Goal: Task Accomplishment & Management: Manage account settings

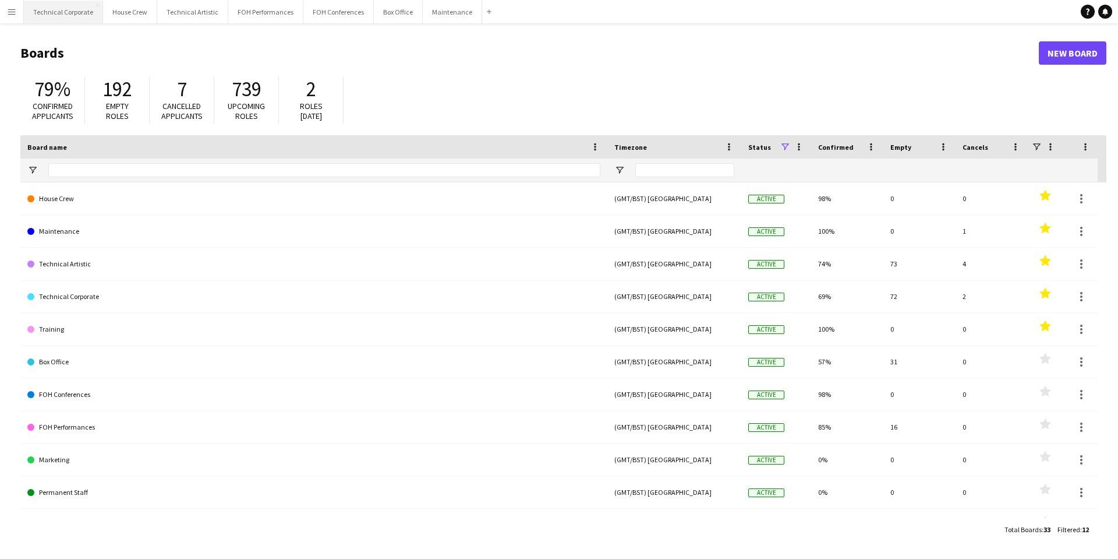
click at [68, 15] on button "Technical Corporate Close" at bounding box center [63, 12] width 79 height 23
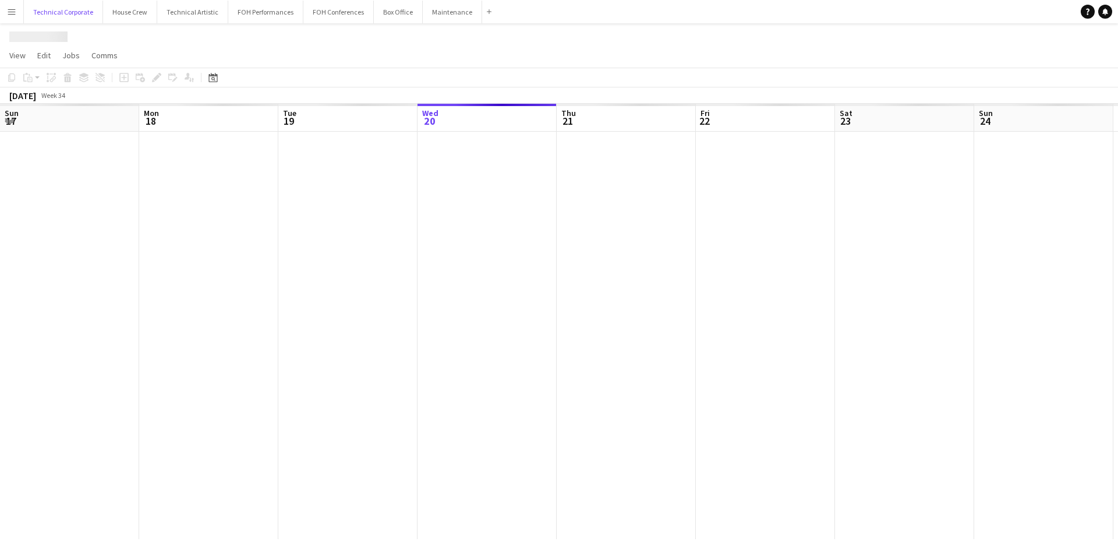
scroll to position [0, 278]
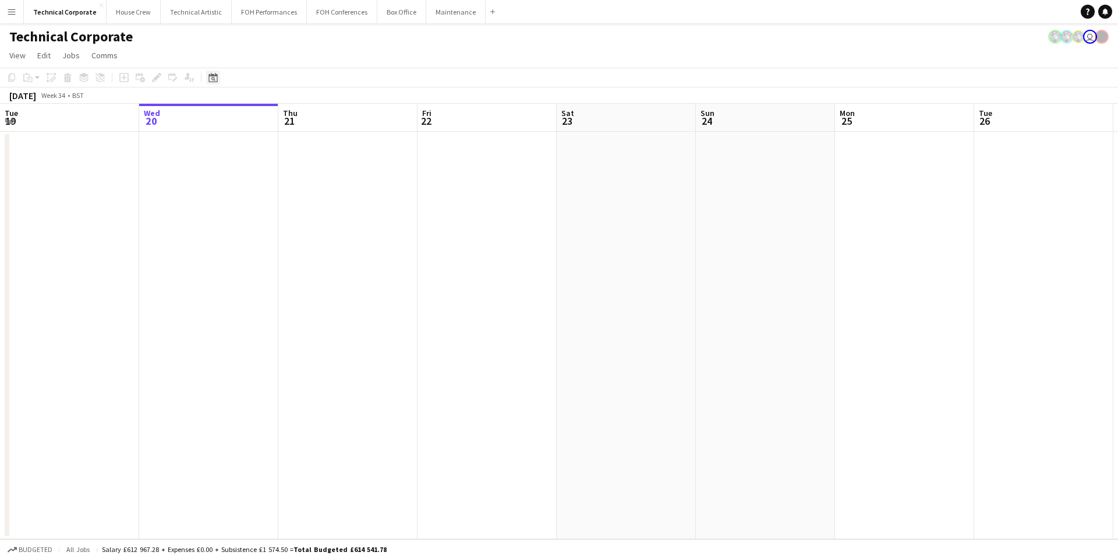
click at [211, 83] on div "Date picker" at bounding box center [213, 77] width 14 height 14
click at [307, 117] on span "Next month" at bounding box center [307, 117] width 23 height 23
click at [266, 174] on span "2" at bounding box center [262, 178] width 14 height 14
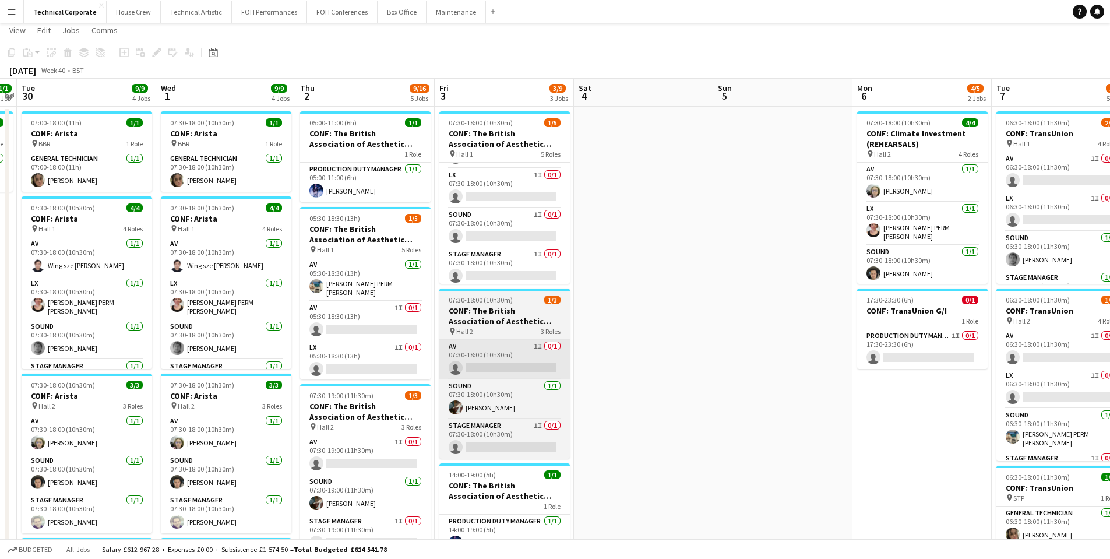
scroll to position [0, 0]
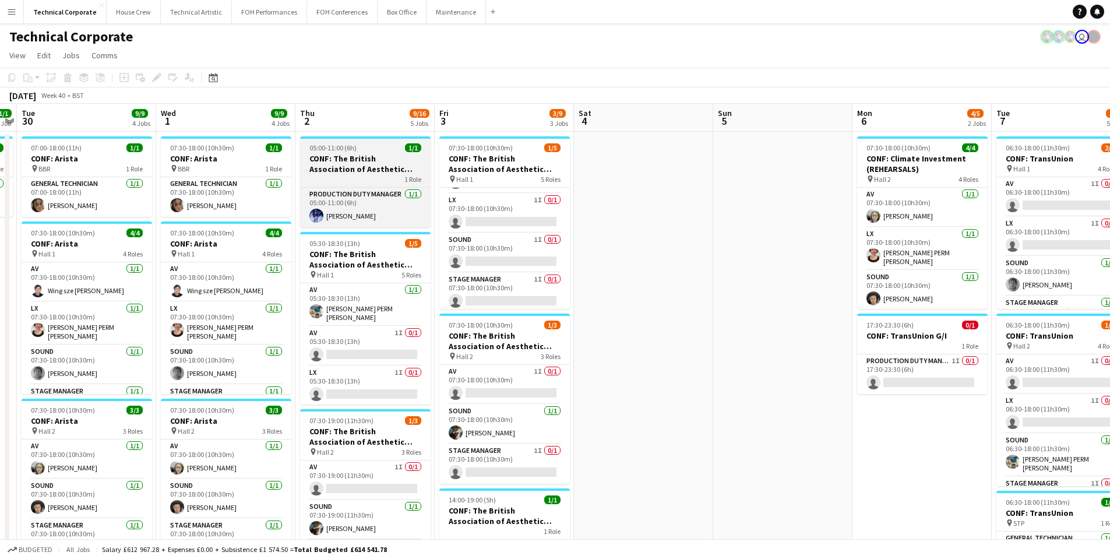
click at [375, 167] on h3 "CONF: The British Association of Aesthetic Plastic Surgeons" at bounding box center [365, 163] width 130 height 21
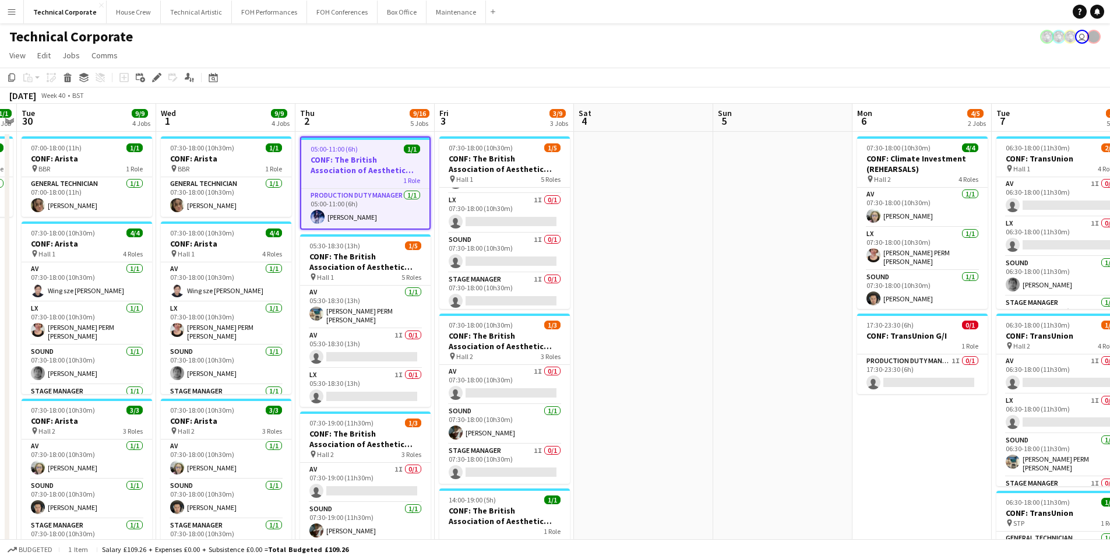
click at [360, 159] on h3 "CONF: The British Association of Aesthetic Plastic Surgeons" at bounding box center [365, 164] width 128 height 21
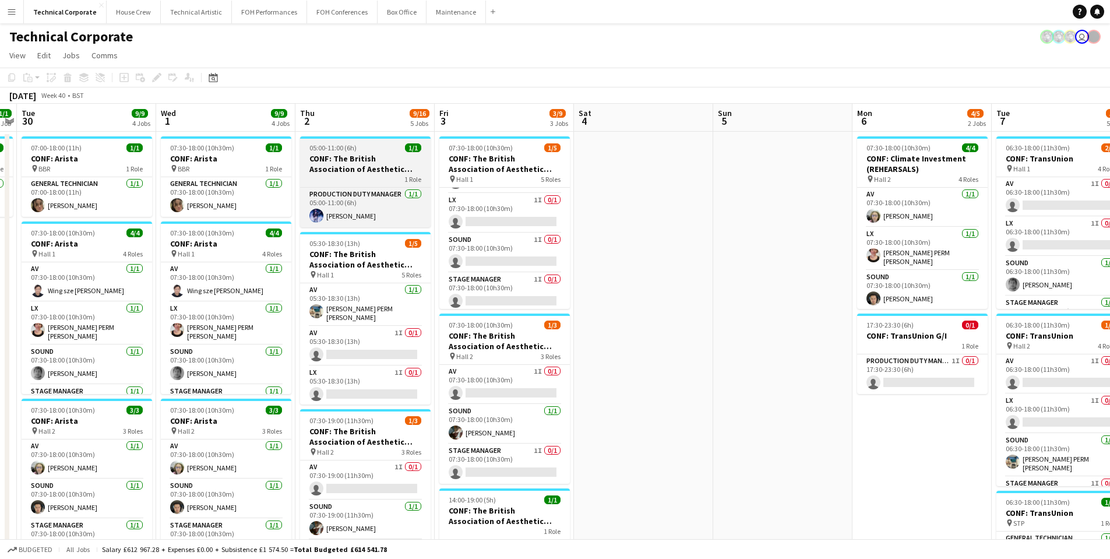
click at [360, 159] on h3 "CONF: The British Association of Aesthetic Plastic Surgeons" at bounding box center [365, 163] width 130 height 21
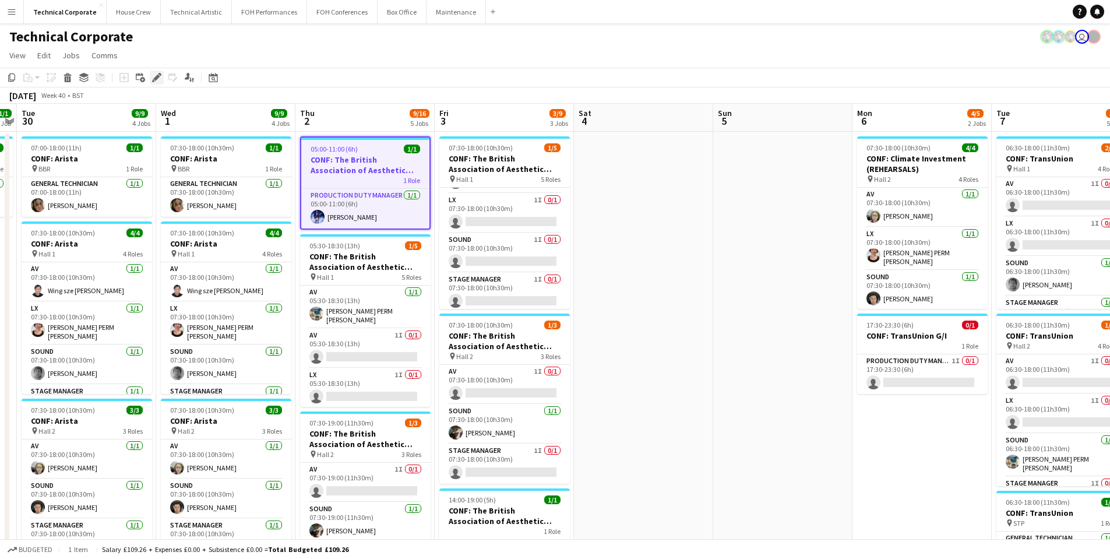
click at [158, 81] on icon "Edit" at bounding box center [156, 77] width 9 height 9
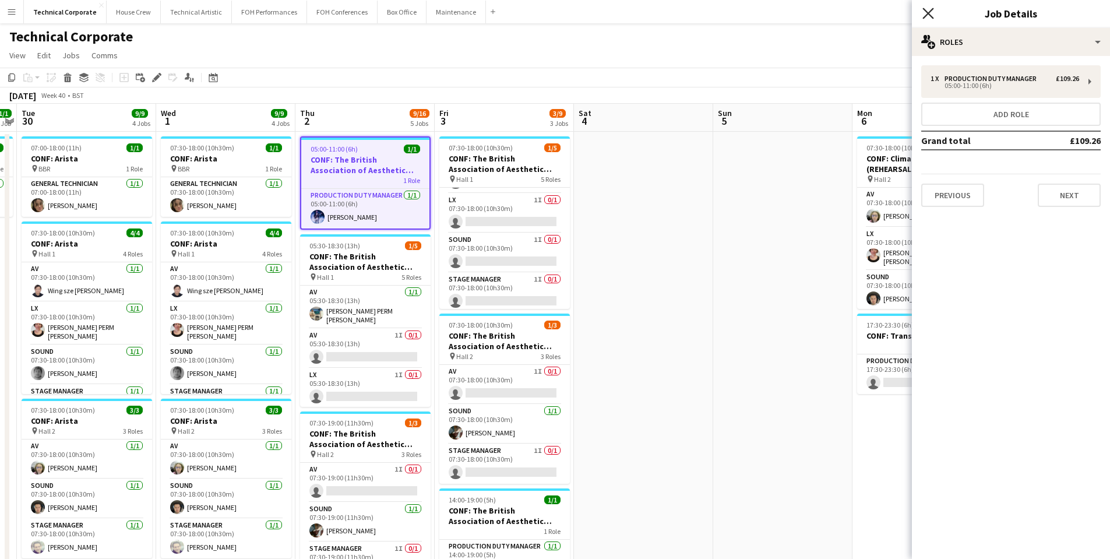
click at [929, 9] on icon "Close pop-in" at bounding box center [927, 13] width 11 height 11
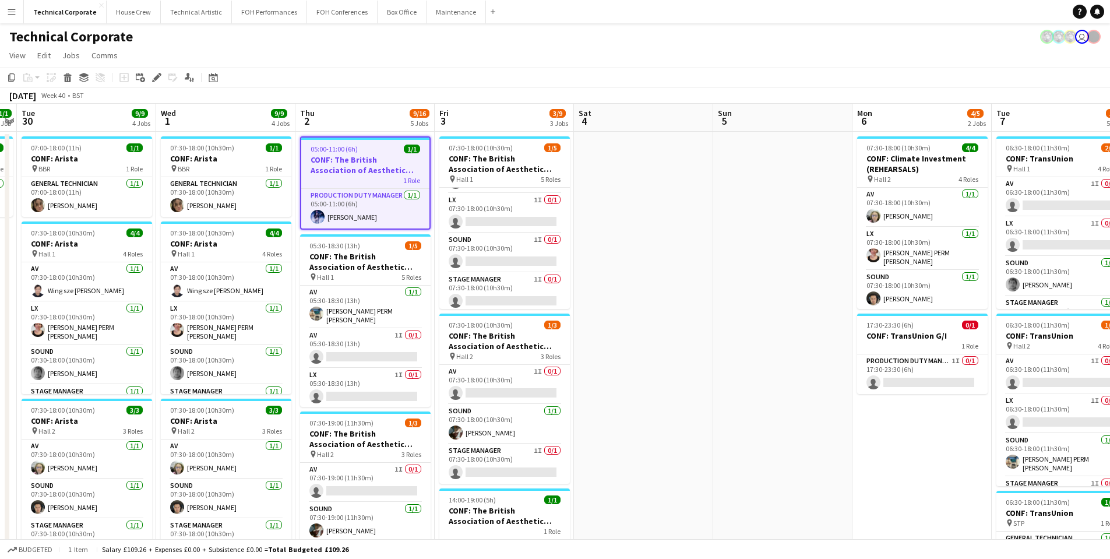
click at [370, 261] on h3 "CONF: The British Association of Aesthetic Plastic Surgeons" at bounding box center [365, 261] width 130 height 21
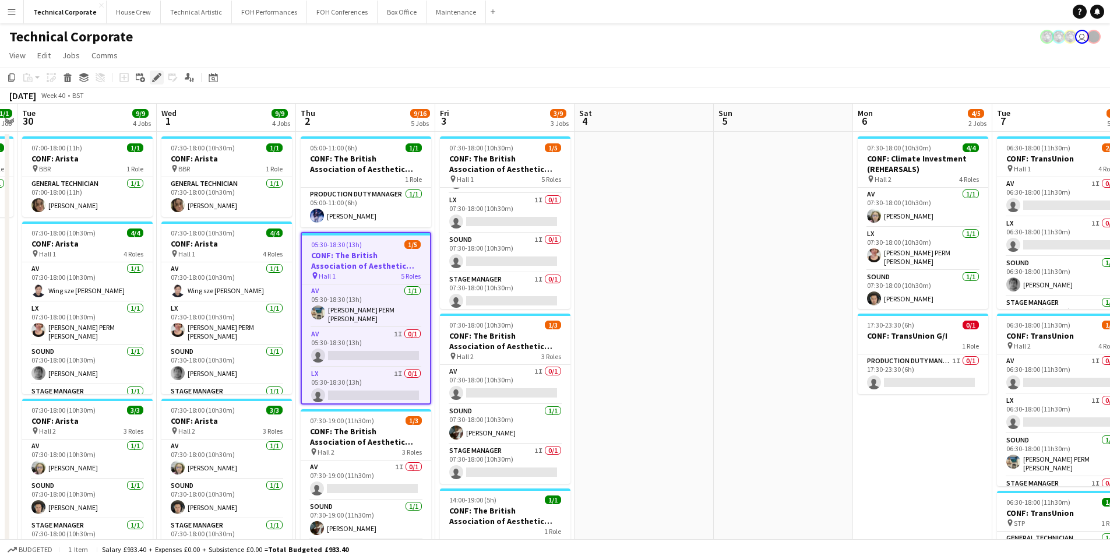
click at [156, 81] on icon "Edit" at bounding box center [156, 77] width 9 height 9
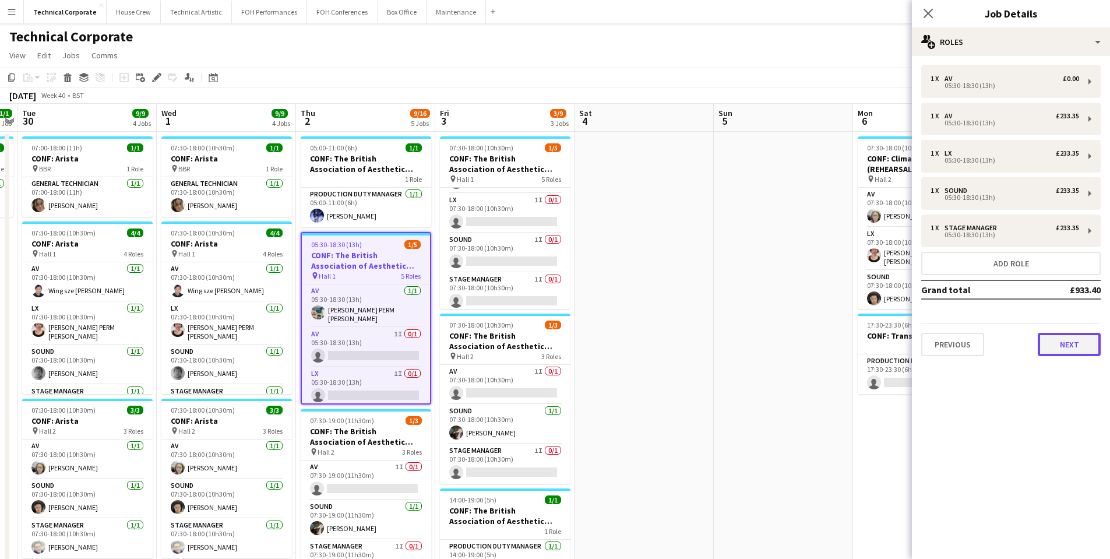
click at [1072, 344] on button "Next" at bounding box center [1069, 344] width 63 height 23
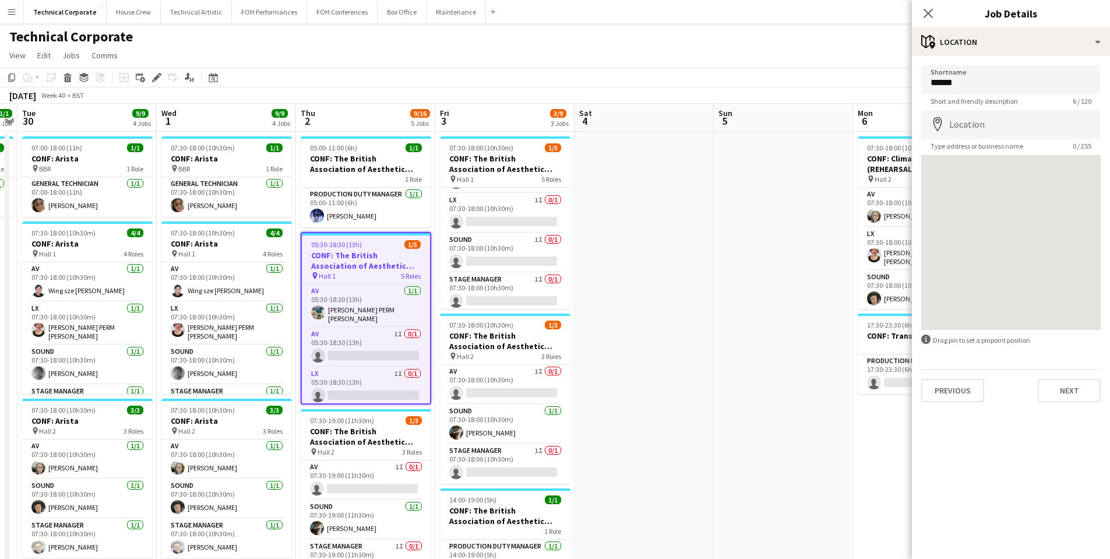
click at [1072, 344] on div "information-circle Drag pin to set a pinpoint position" at bounding box center [1010, 339] width 179 height 11
click at [1073, 382] on button "Next" at bounding box center [1069, 390] width 63 height 23
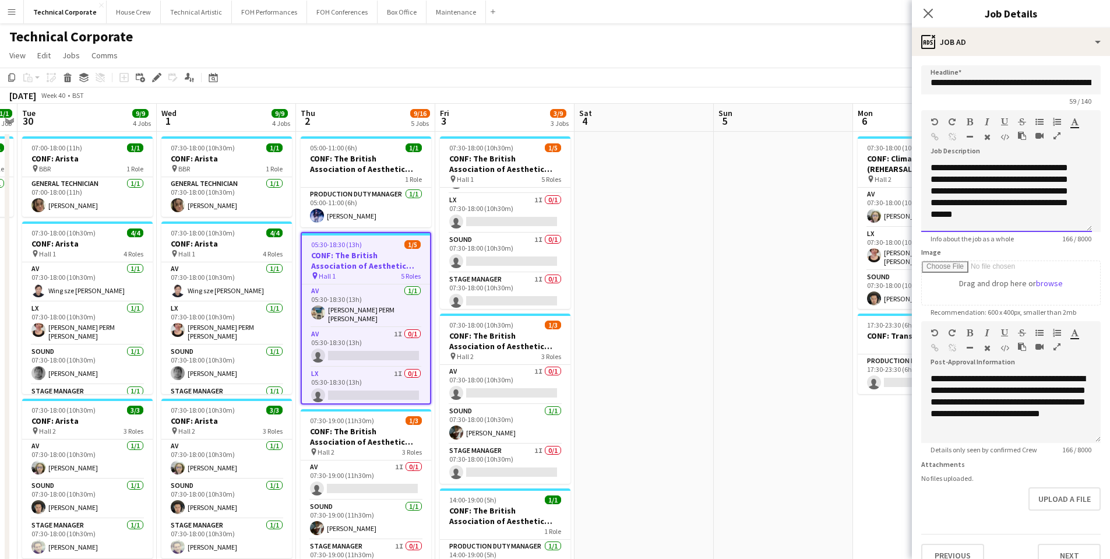
click at [1012, 197] on div "**********" at bounding box center [1006, 197] width 171 height 70
copy div "**********"
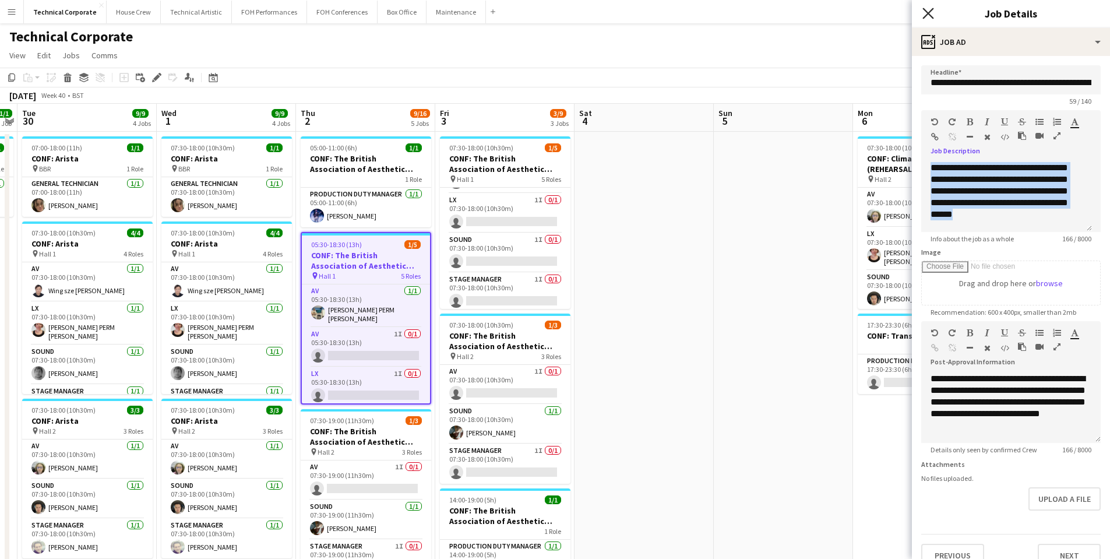
click at [931, 15] on icon "Close pop-in" at bounding box center [927, 13] width 11 height 11
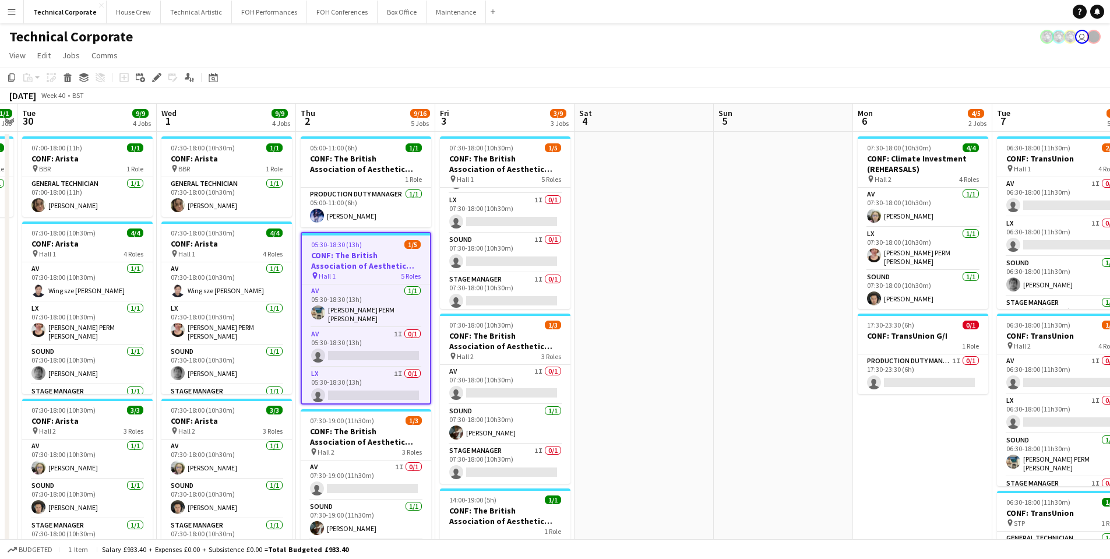
click at [717, 223] on app-date-cell at bounding box center [783, 544] width 139 height 825
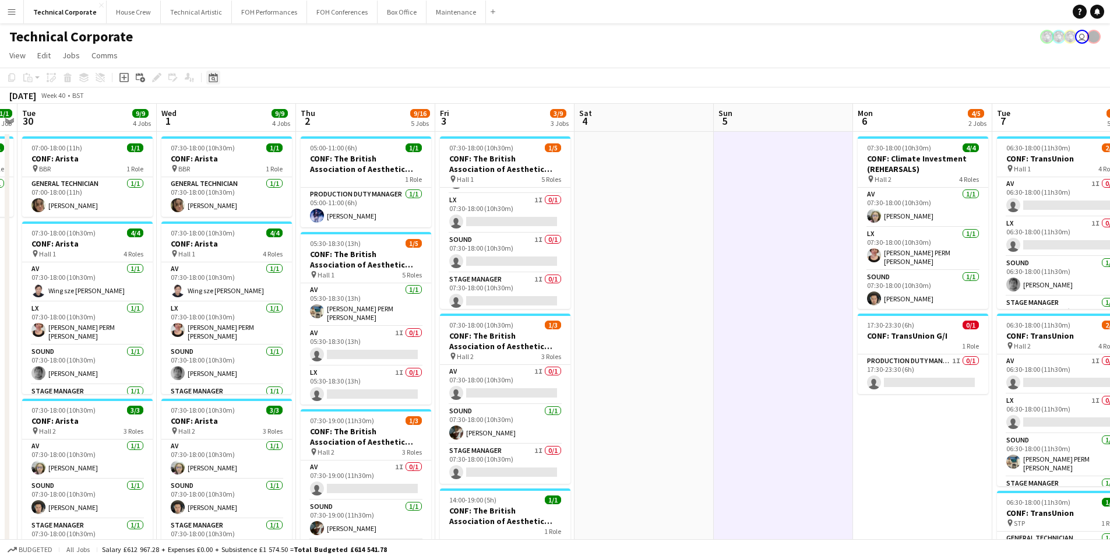
click at [212, 74] on icon "Date picker" at bounding box center [213, 77] width 9 height 9
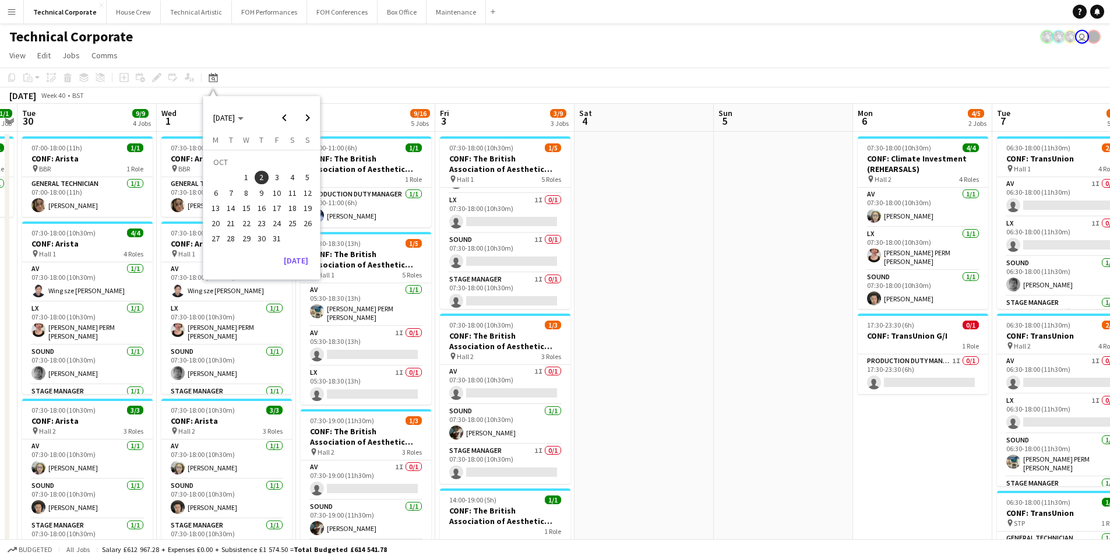
click at [232, 211] on span "14" at bounding box center [231, 208] width 14 height 14
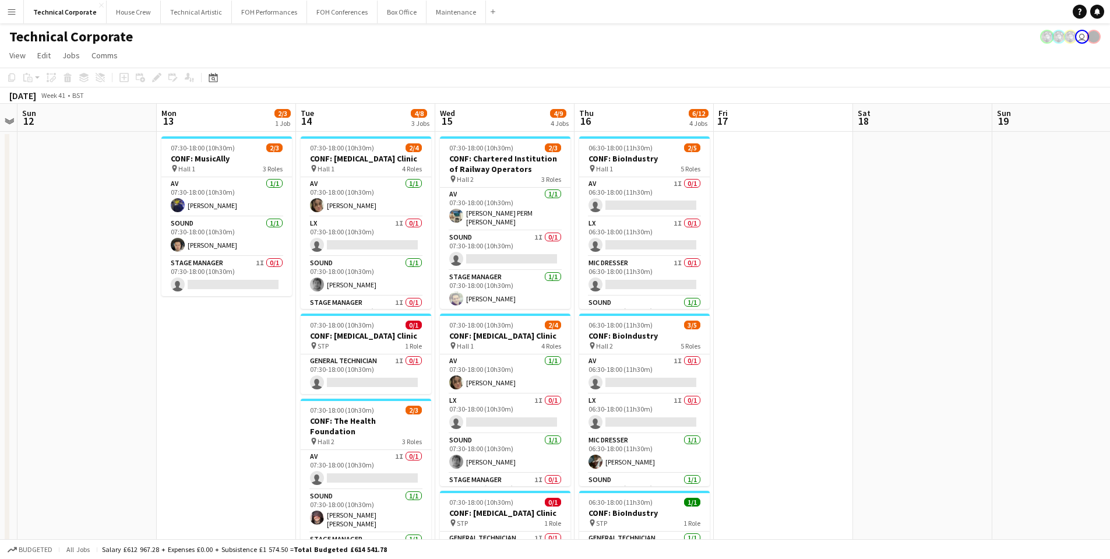
scroll to position [0, 401]
